Goal: Transaction & Acquisition: Purchase product/service

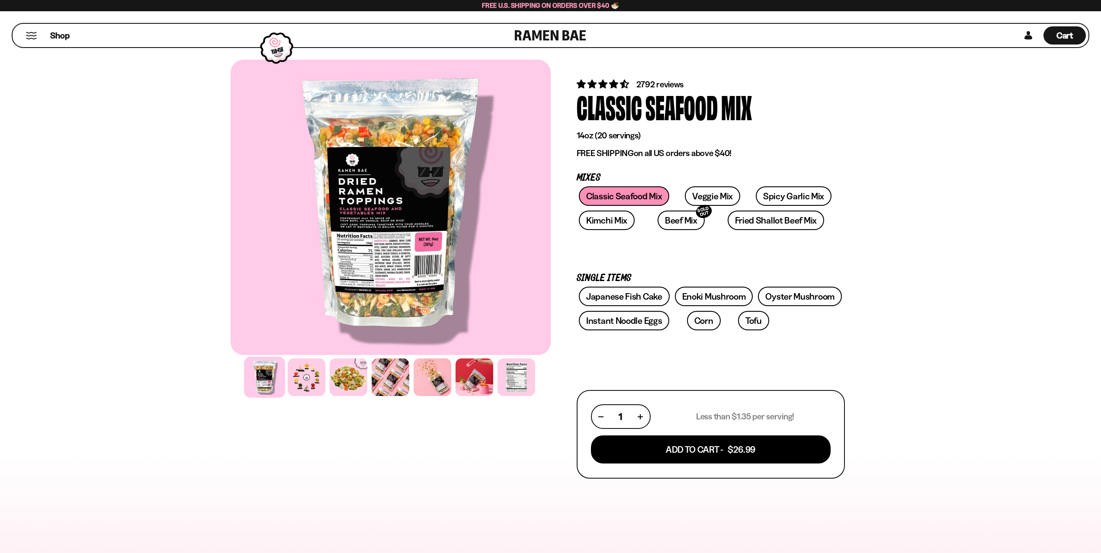
scroll to position [43, 0]
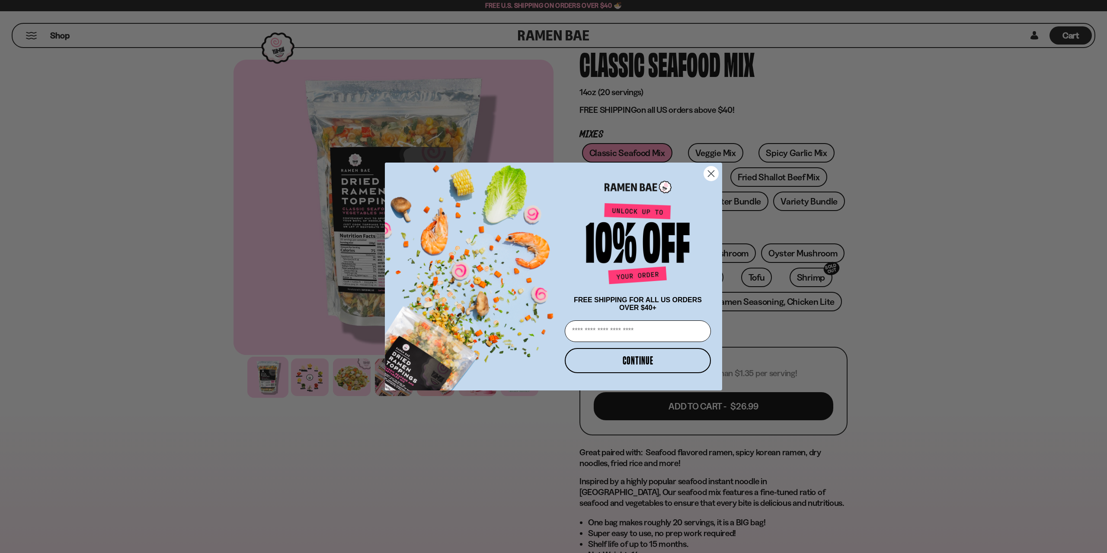
click at [711, 176] on circle "Close dialog" at bounding box center [711, 173] width 14 height 14
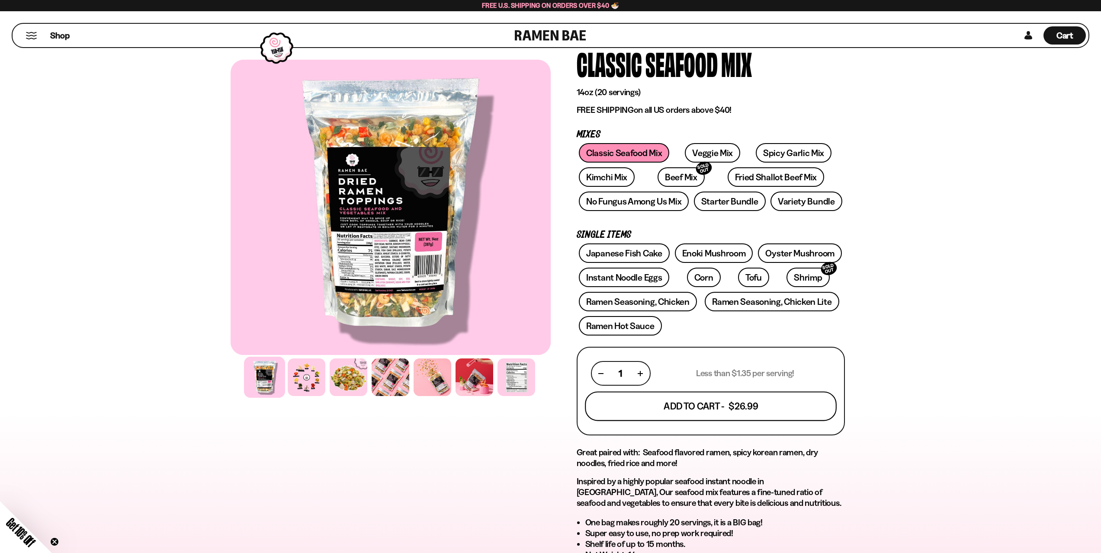
click at [700, 399] on button "Add To Cart - $26.99" at bounding box center [711, 406] width 252 height 29
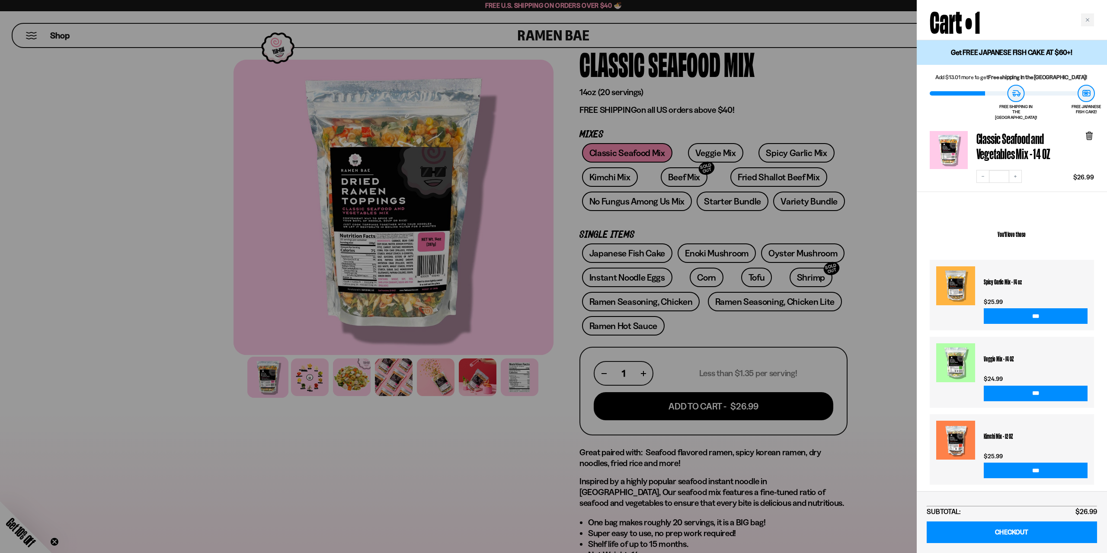
click at [751, 151] on div at bounding box center [553, 276] width 1107 height 553
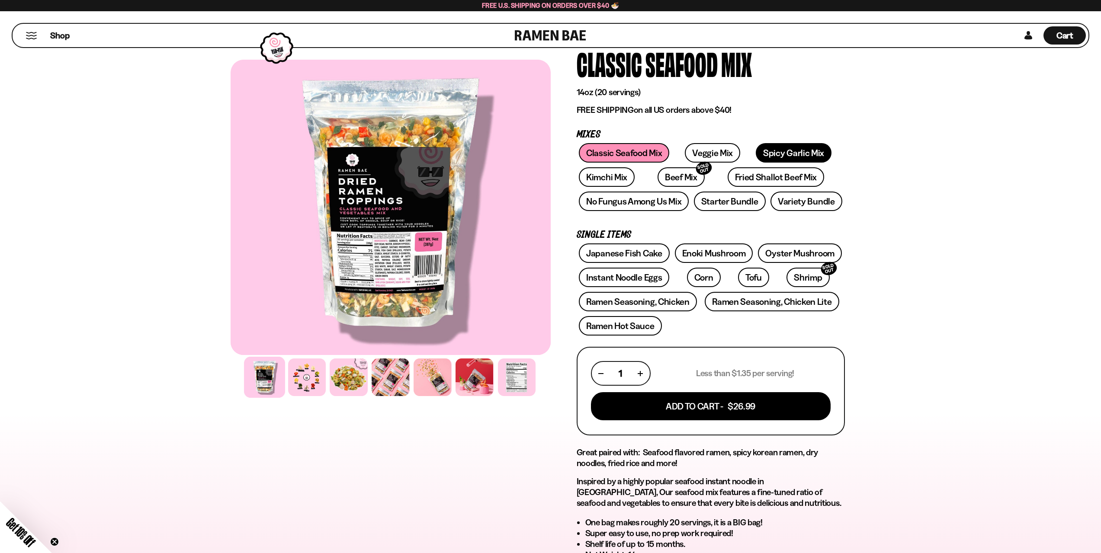
click at [755, 151] on link "Spicy Garlic Mix" at bounding box center [793, 152] width 76 height 19
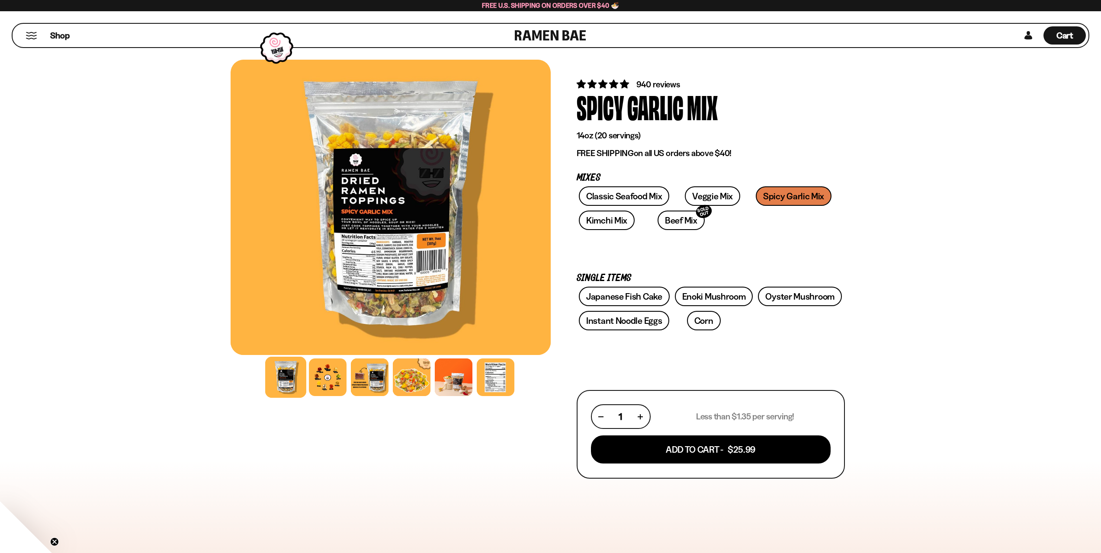
scroll to position [43, 0]
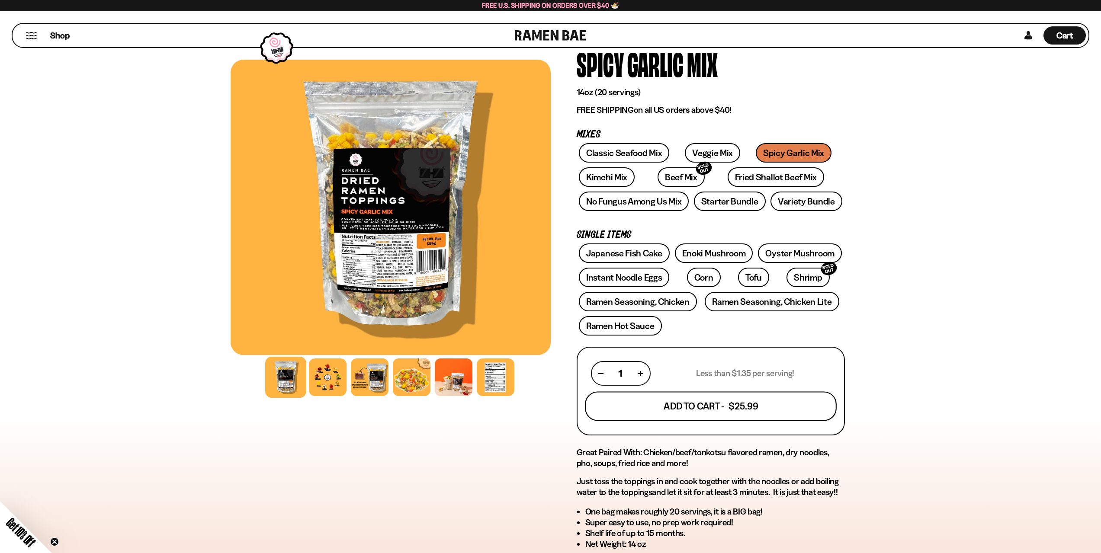
click at [699, 404] on button "Add To Cart - $25.99" at bounding box center [711, 406] width 252 height 29
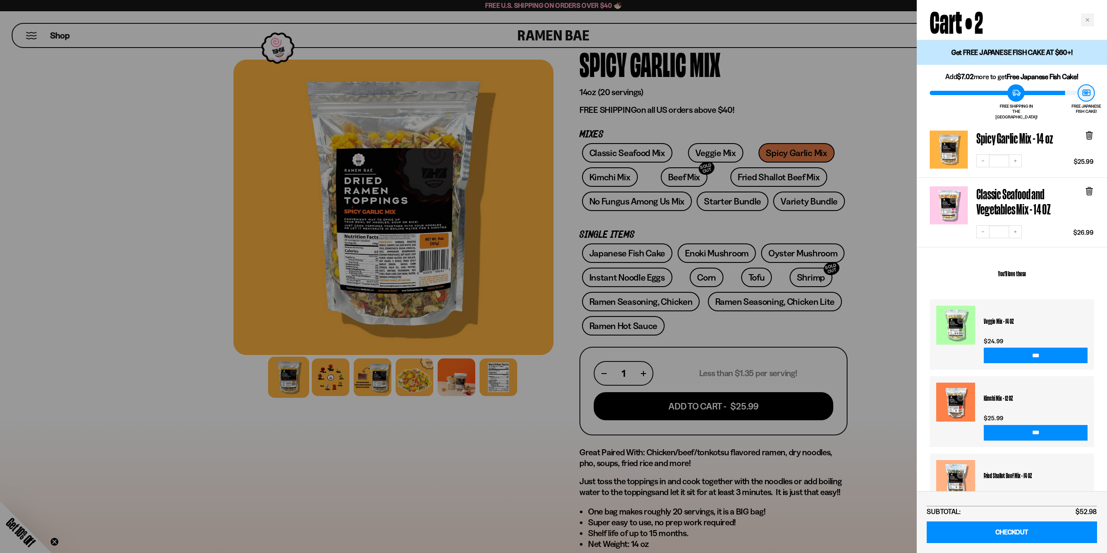
click at [862, 132] on div at bounding box center [553, 276] width 1107 height 553
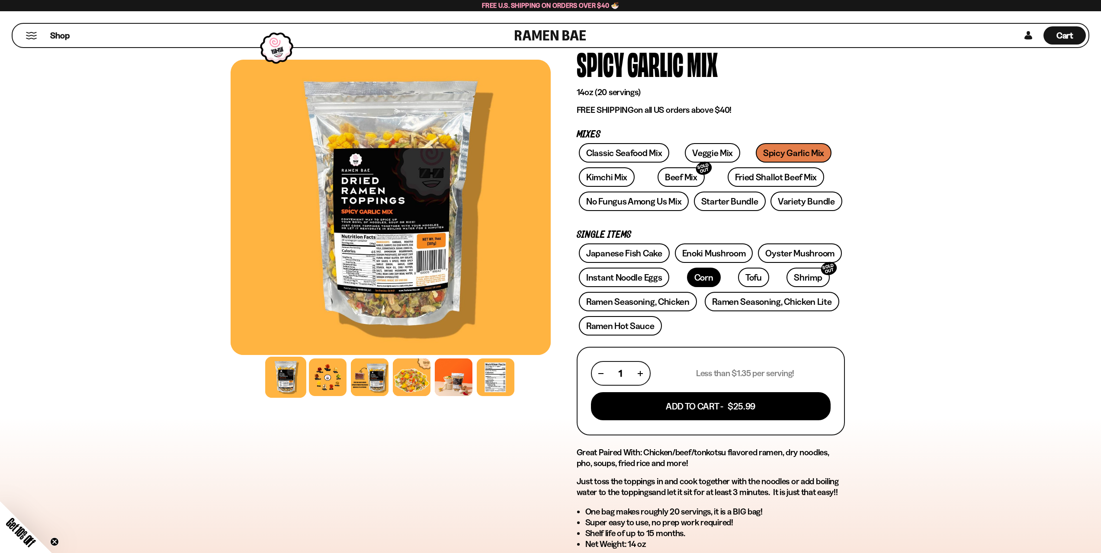
click at [687, 272] on link "Corn" at bounding box center [704, 277] width 34 height 19
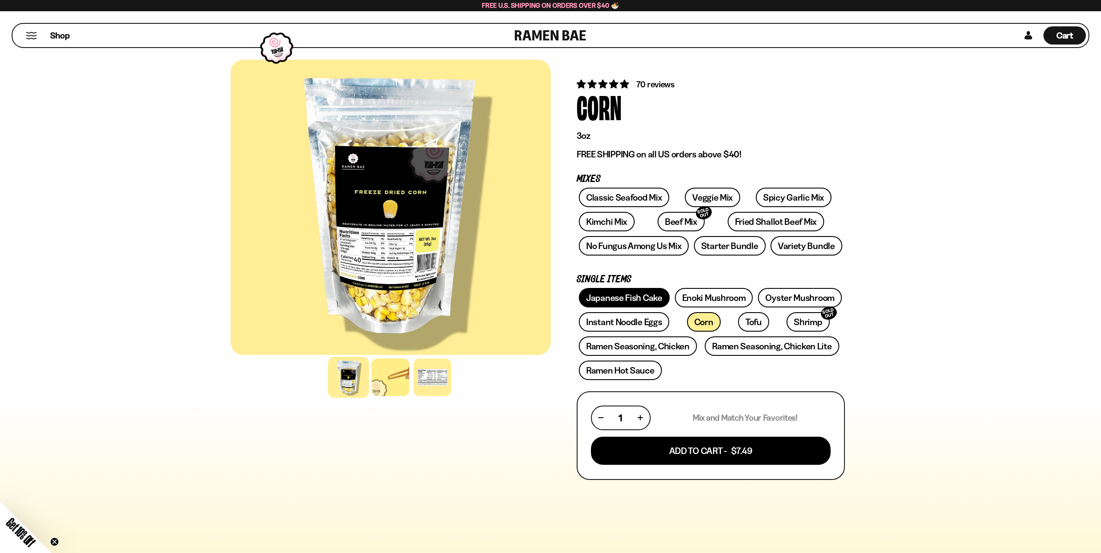
click at [647, 294] on link "Japanese Fish Cake" at bounding box center [624, 297] width 91 height 19
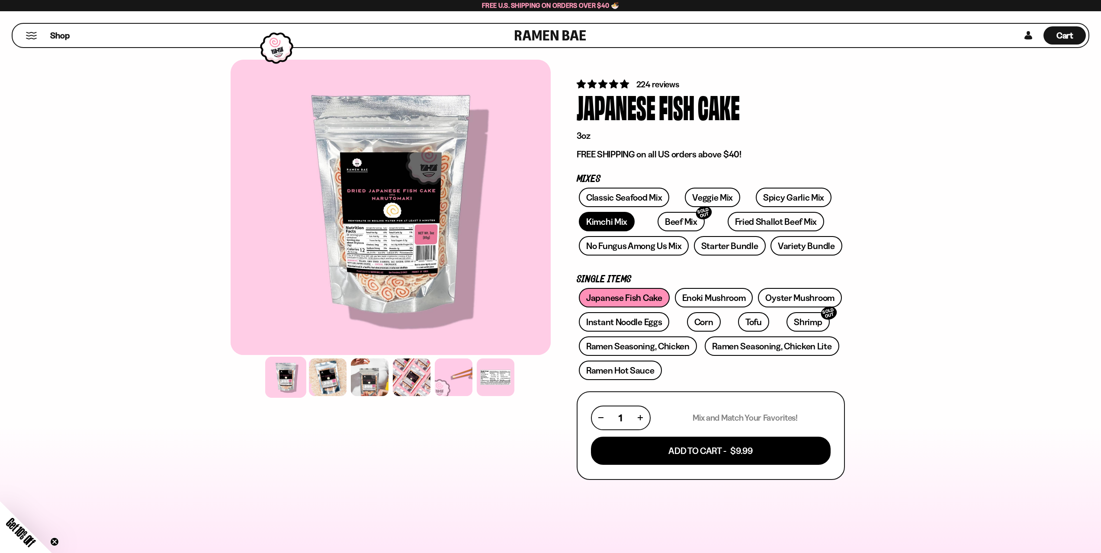
click at [591, 222] on link "Kimchi Mix" at bounding box center [607, 221] width 56 height 19
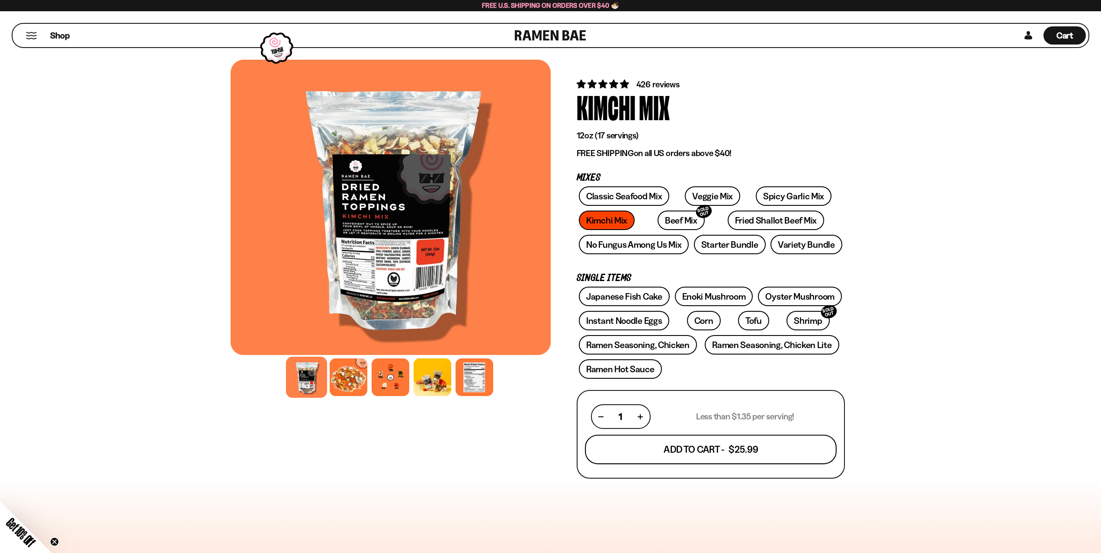
click at [704, 452] on button "Add To Cart - $25.99" at bounding box center [711, 449] width 252 height 29
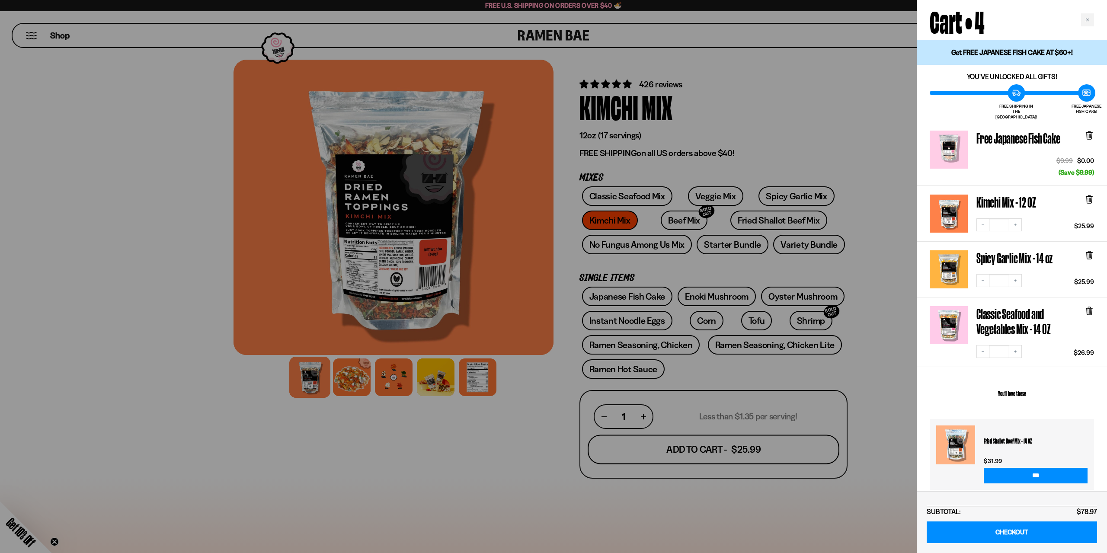
scroll to position [43, 0]
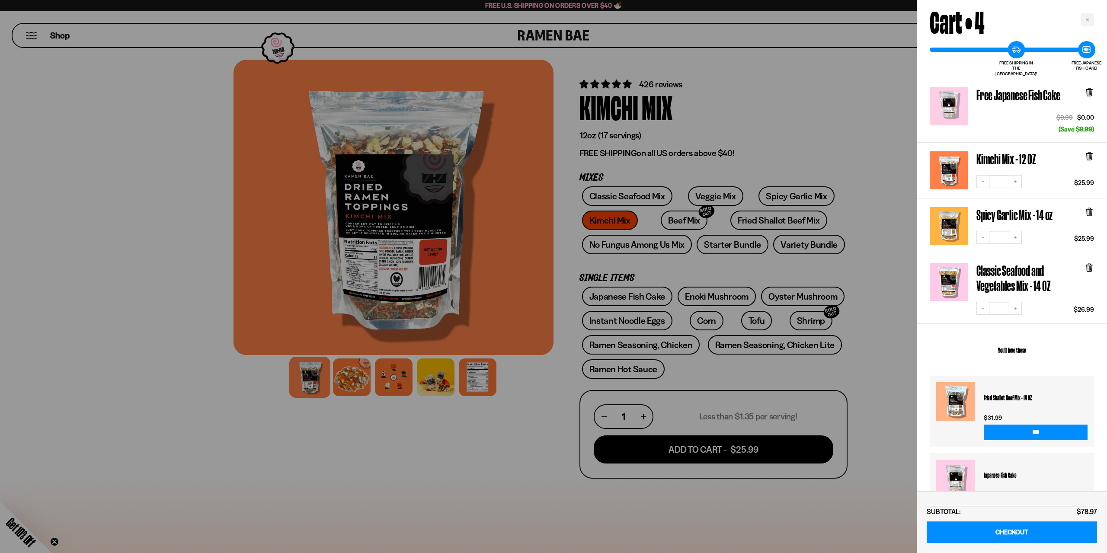
click at [1088, 154] on icon at bounding box center [1089, 157] width 5 height 6
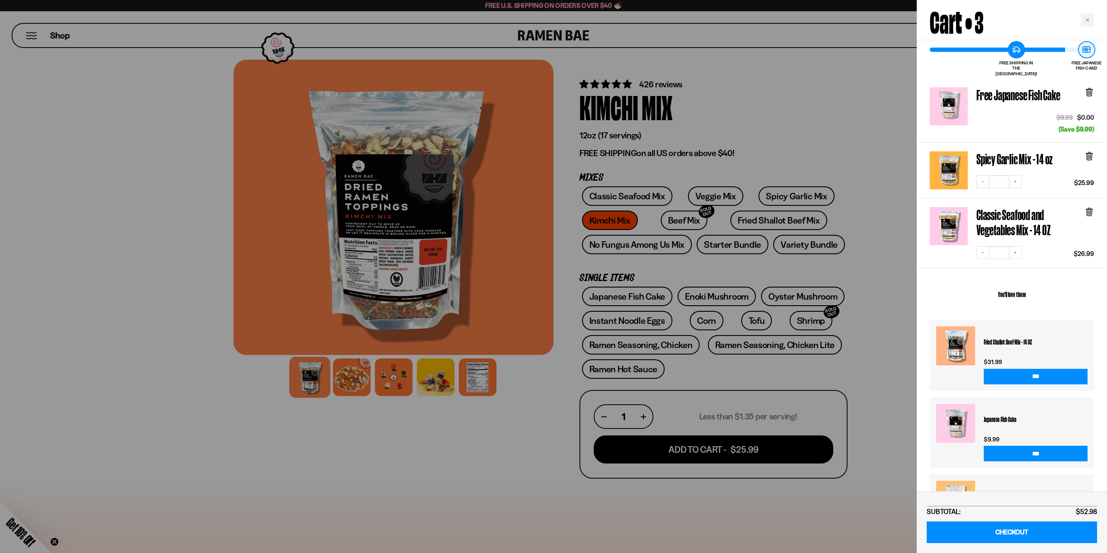
scroll to position [31, 0]
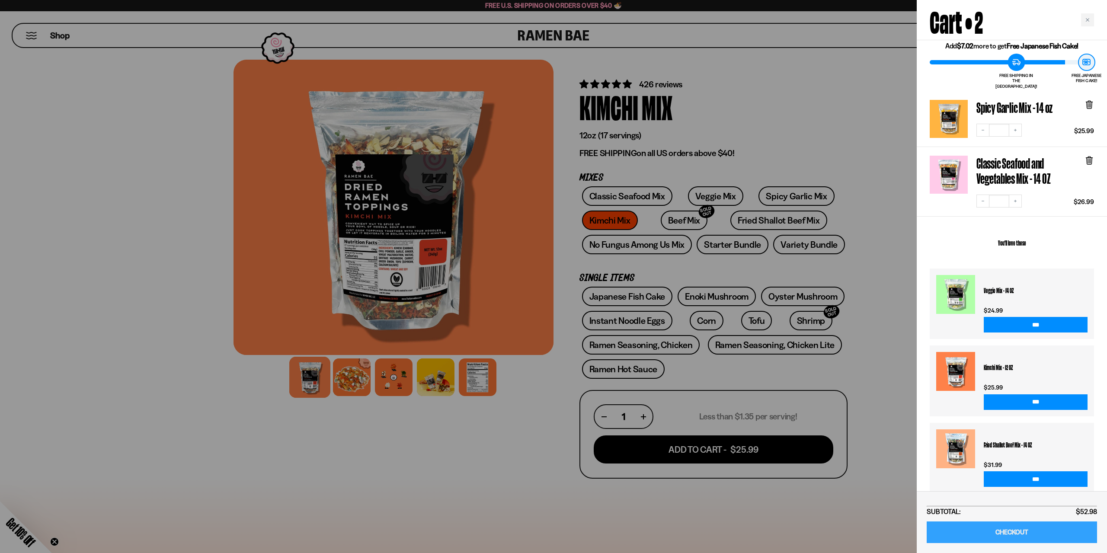
click at [1009, 532] on link "CHECKOUT" at bounding box center [1012, 533] width 170 height 22
